Goal: Information Seeking & Learning: Find specific fact

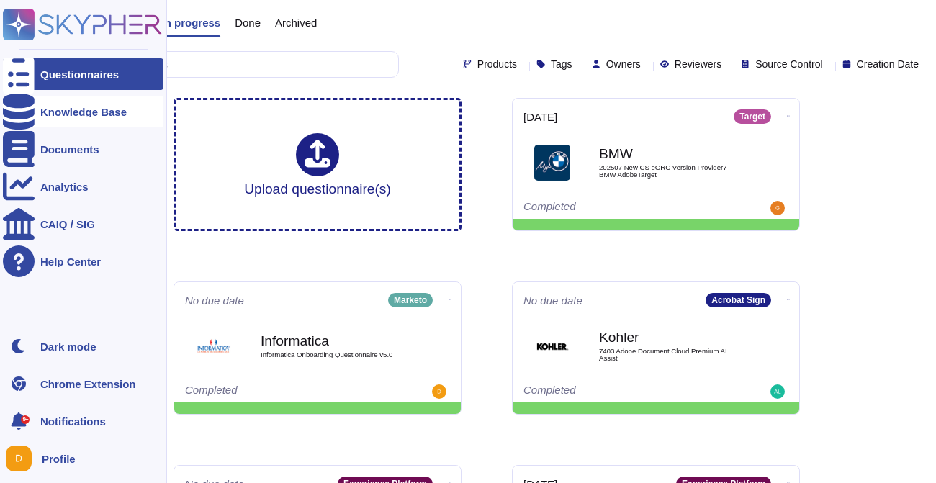
click at [25, 114] on icon at bounding box center [19, 112] width 32 height 36
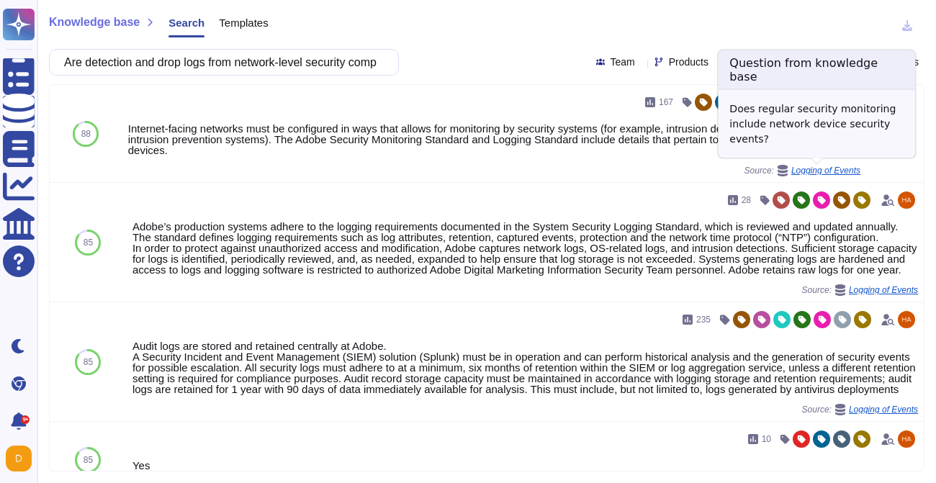
click at [857, 168] on span "Logging of Events" at bounding box center [825, 170] width 69 height 9
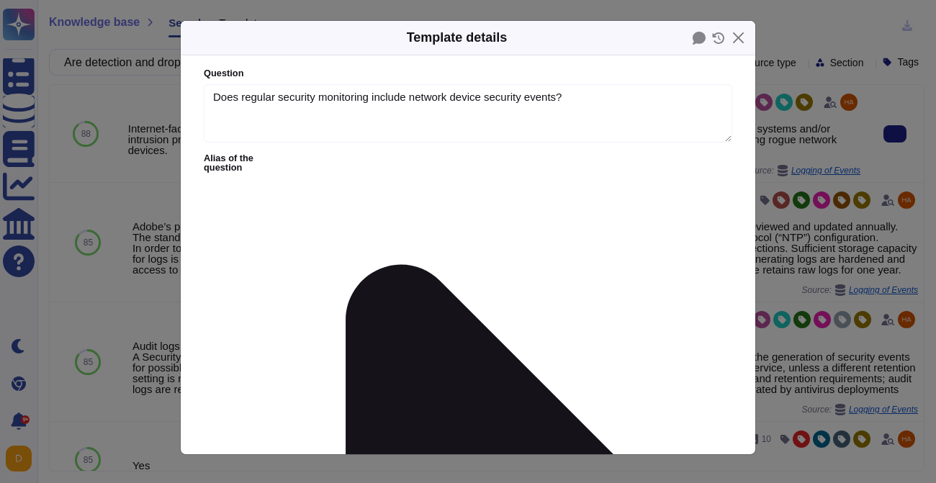
type textarea "Does regular security monitoring include network device security events?"
type textarea "Internet-facing networks must be configured in ways that allows for monitoring …"
click at [857, 168] on div "Template details Question Does regular security monitoring include network devi…" at bounding box center [468, 241] width 936 height 483
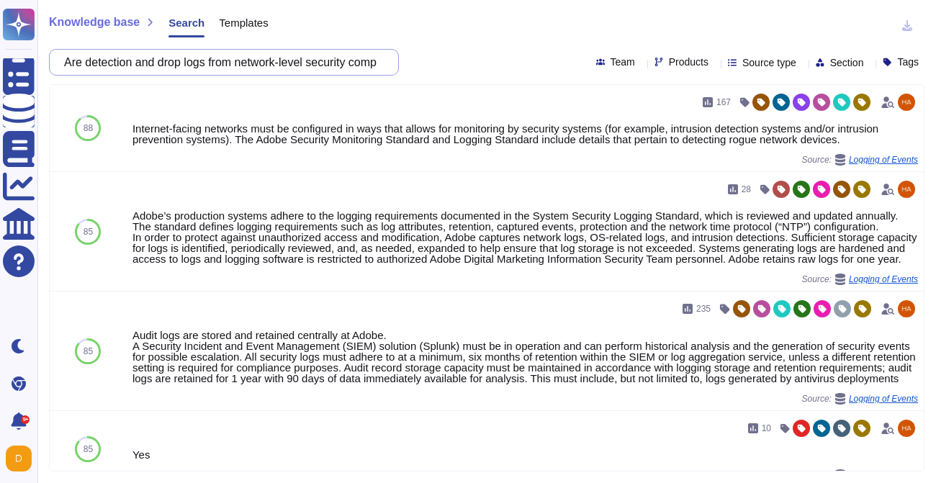
click at [238, 58] on input "Are detection and drop logs from network-level security components such as fire…" at bounding box center [220, 62] width 327 height 25
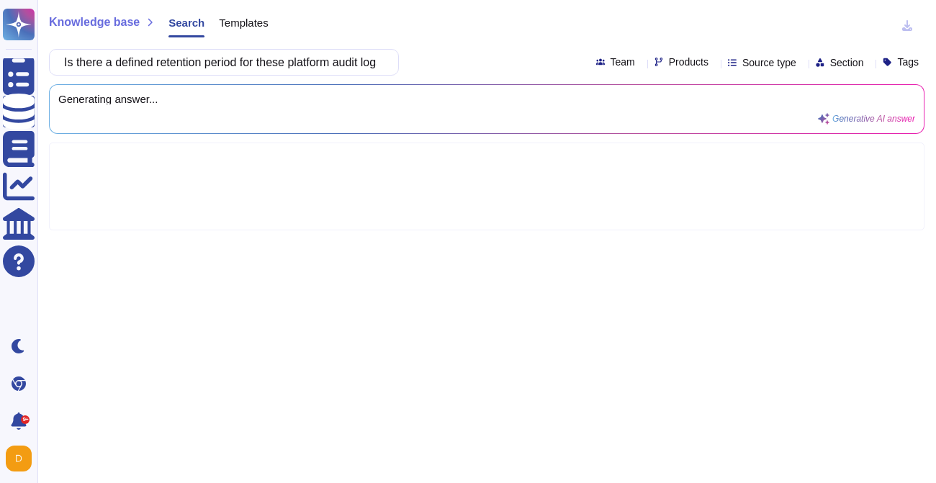
click at [258, 81] on div "Knowledge base Search Templates Is there a defined retention period for these p…" at bounding box center [486, 241] width 899 height 483
click at [263, 65] on input "Is there a defined retention period for these platform audit logs within the AE…" at bounding box center [220, 62] width 327 height 25
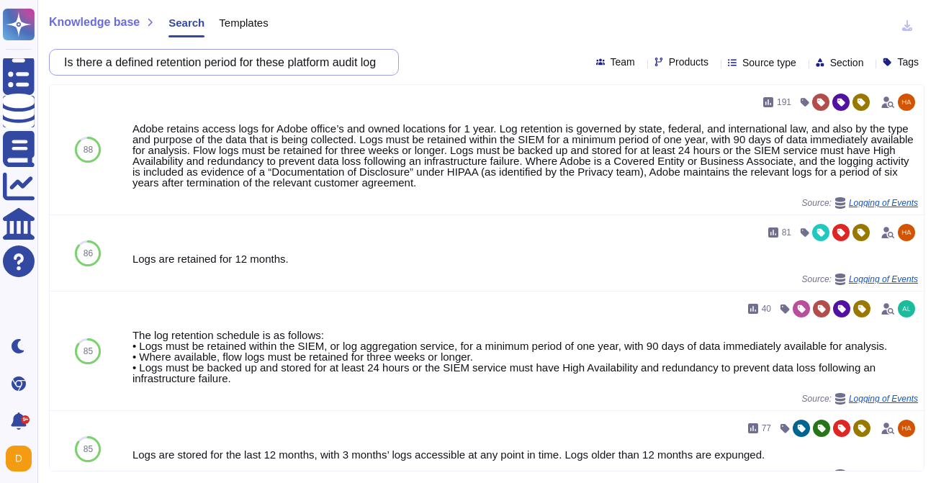
click at [305, 58] on input "Is there a defined retention period for these platform audit logs within the AE…" at bounding box center [220, 62] width 327 height 25
paste input "Are Adobe products OSPAR complia"
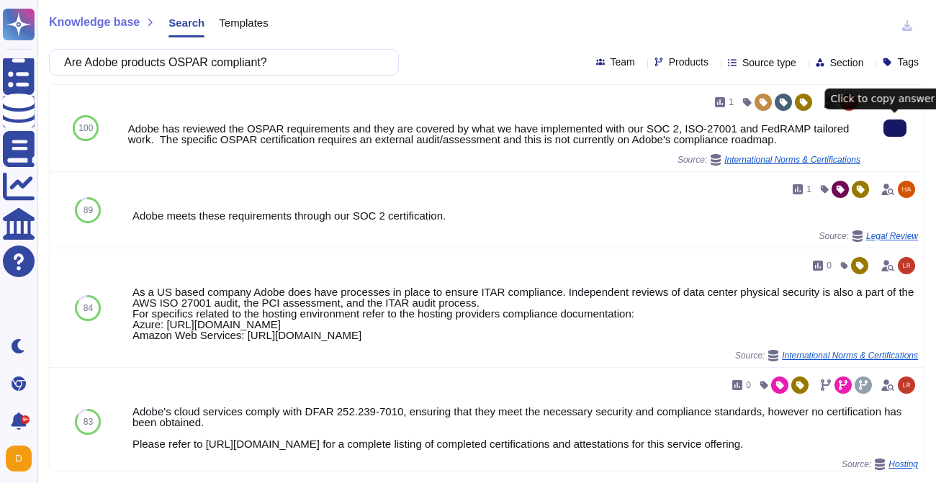
type input "Are Adobe products OSPAR compliant?"
click at [887, 126] on button at bounding box center [895, 128] width 23 height 17
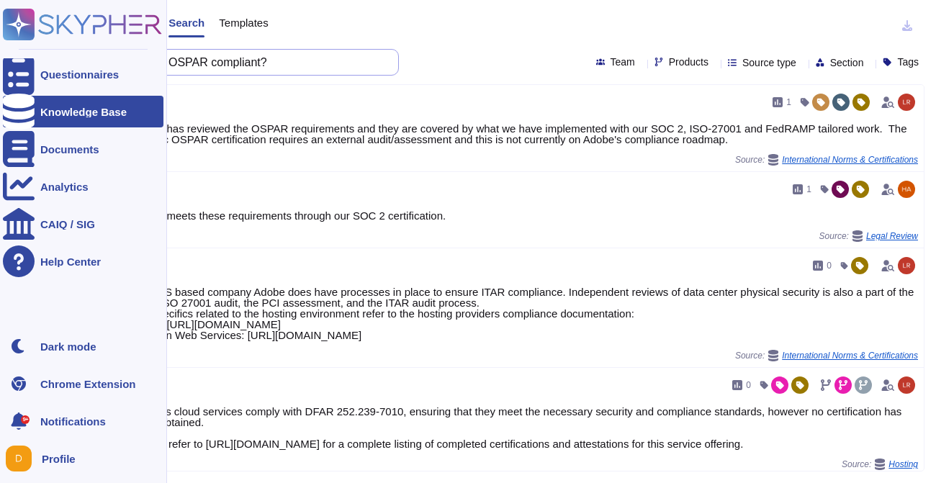
drag, startPoint x: 292, startPoint y: 63, endPoint x: 1, endPoint y: 53, distance: 291.1
click at [1, 53] on div "Questionnaires Knowledge Base Documents Analytics CAIQ / SIG Help Center Dark m…" at bounding box center [468, 241] width 936 height 483
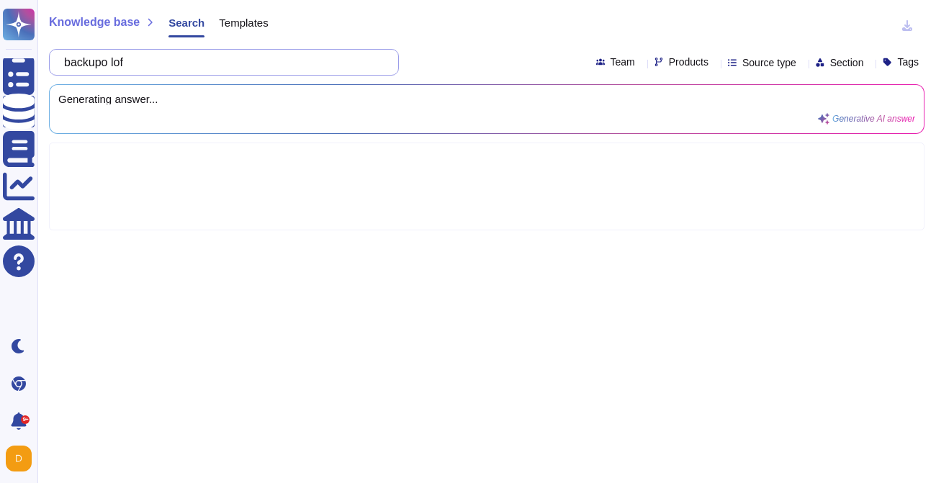
click at [120, 65] on input "backupo lof" at bounding box center [220, 62] width 327 height 25
click at [140, 66] on input "backup lof" at bounding box center [220, 62] width 327 height 25
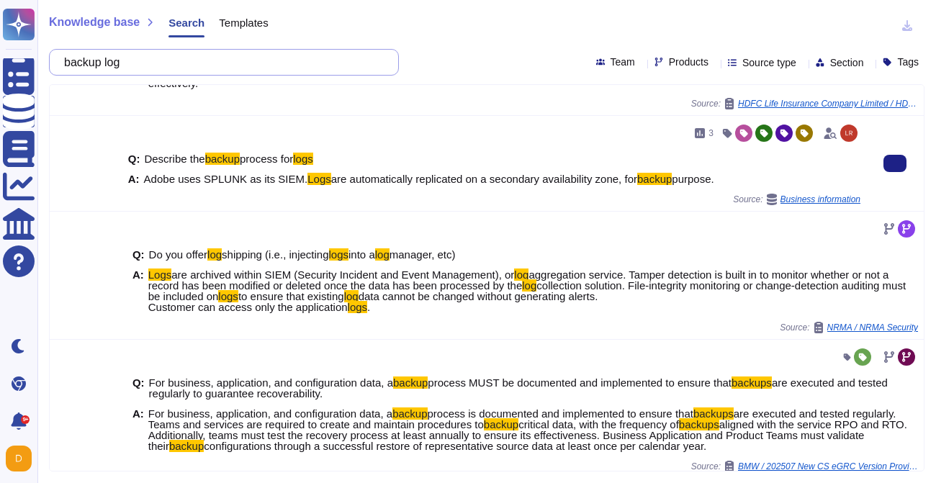
scroll to position [131, 0]
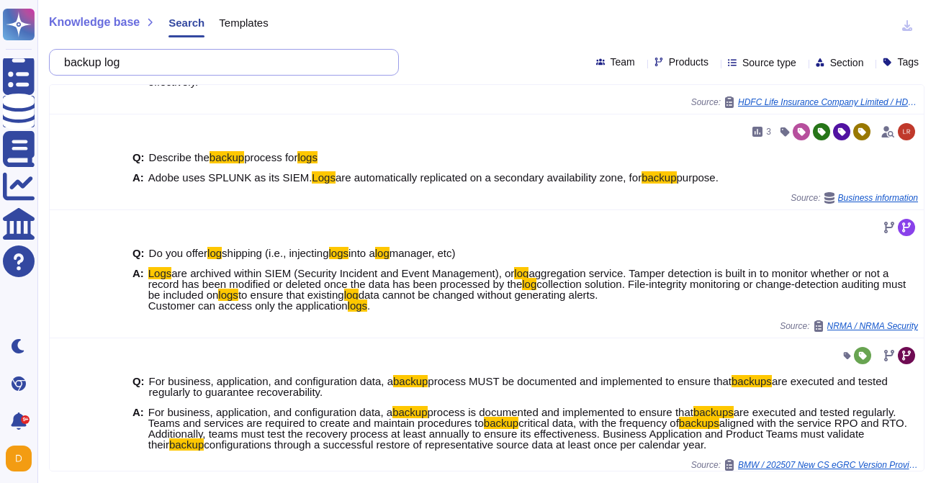
click at [290, 68] on input "backup log" at bounding box center [220, 62] width 327 height 25
paste input "Marketo has a standardized Activities Data Retention Policy used across"
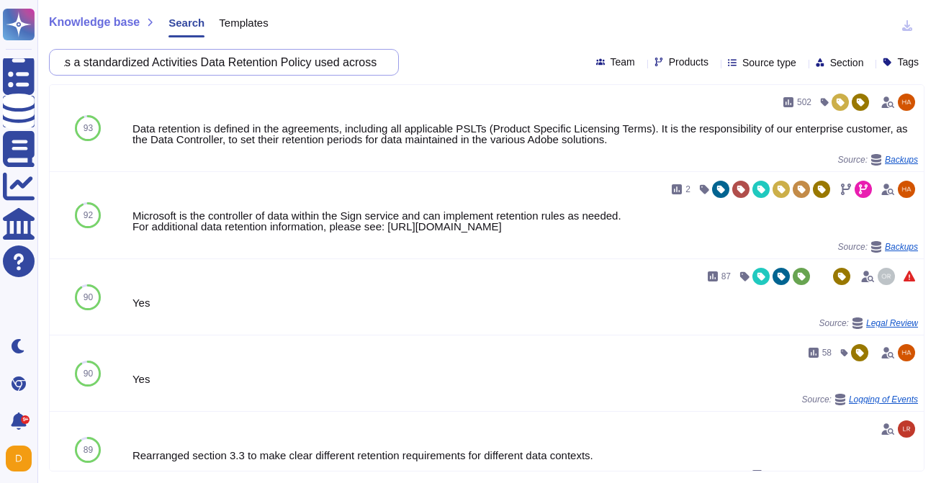
type input "Marketo has a standardized Activities Data Retention Policy used across"
